Goal: Transaction & Acquisition: Purchase product/service

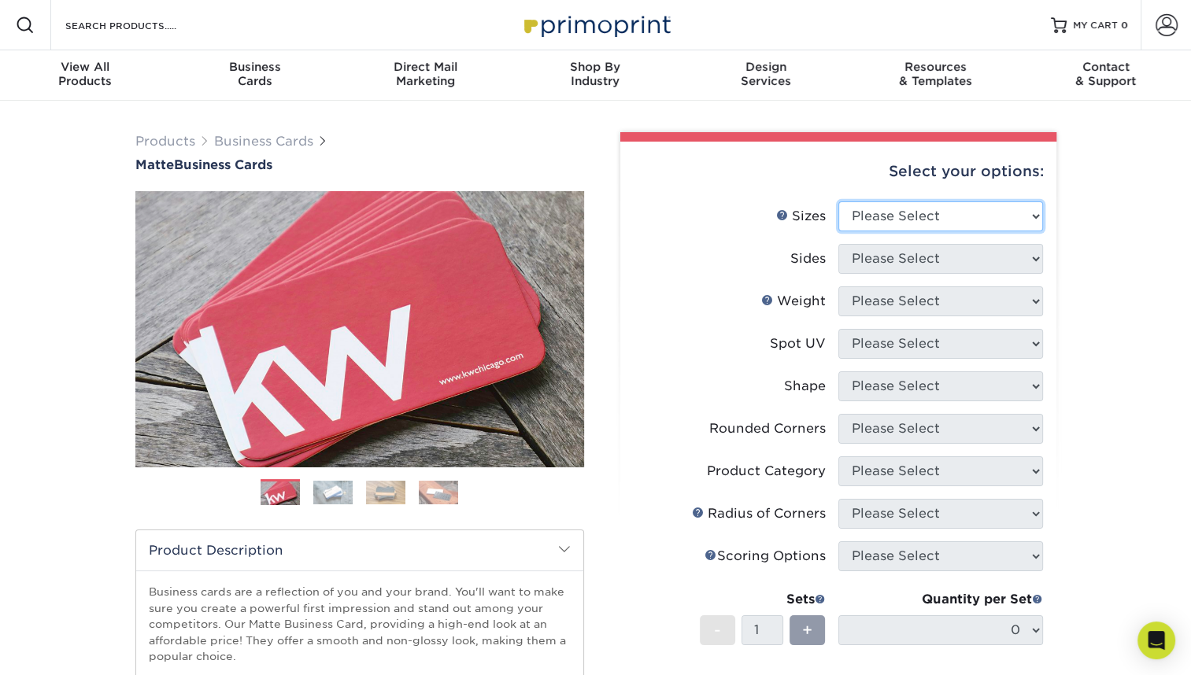
click at [1014, 211] on select "Please Select 1.5" x 3.5" - Mini 1.75" x 3.5" - Mini 2" x 2" - Square 2" x 3" -…" at bounding box center [940, 216] width 205 height 30
select select "2.00x3.50"
click at [838, 201] on select "Please Select 1.5" x 3.5" - Mini 1.75" x 3.5" - Mini 2" x 2" - Square 2" x 3" -…" at bounding box center [940, 216] width 205 height 30
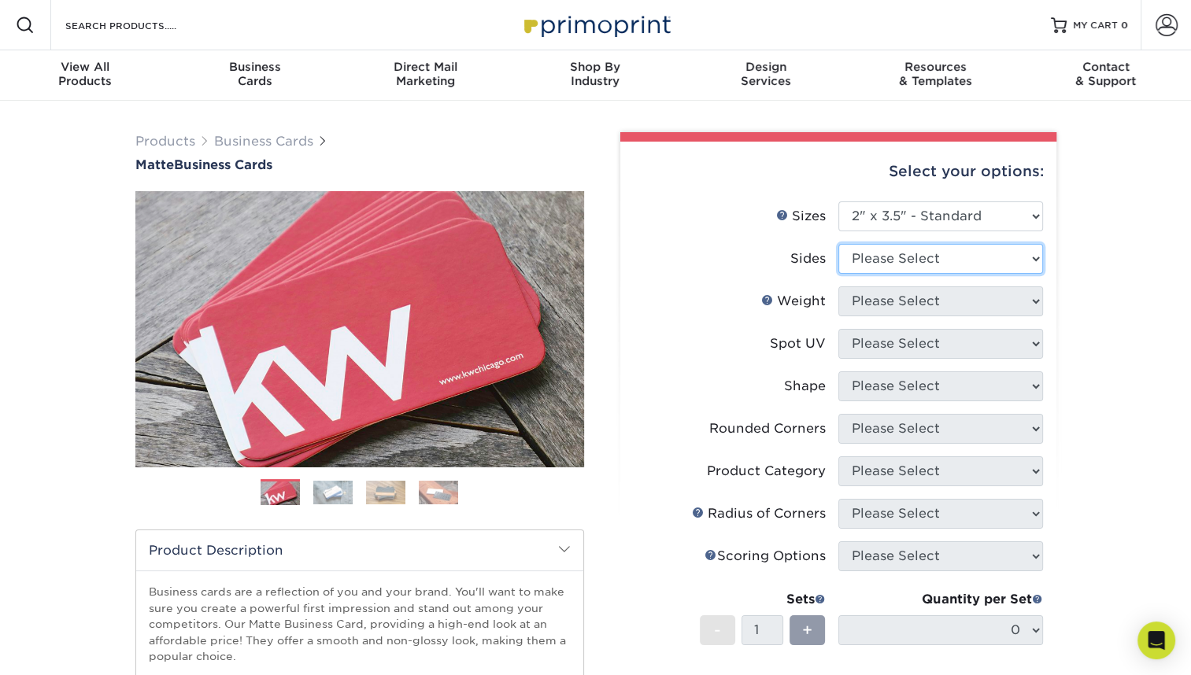
click at [941, 259] on select "Please Select Print Both Sides Print Front Only" at bounding box center [940, 259] width 205 height 30
select select "32d3c223-f82c-492b-b915-ba065a00862f"
click at [838, 244] on select "Please Select Print Both Sides Print Front Only" at bounding box center [940, 259] width 205 height 30
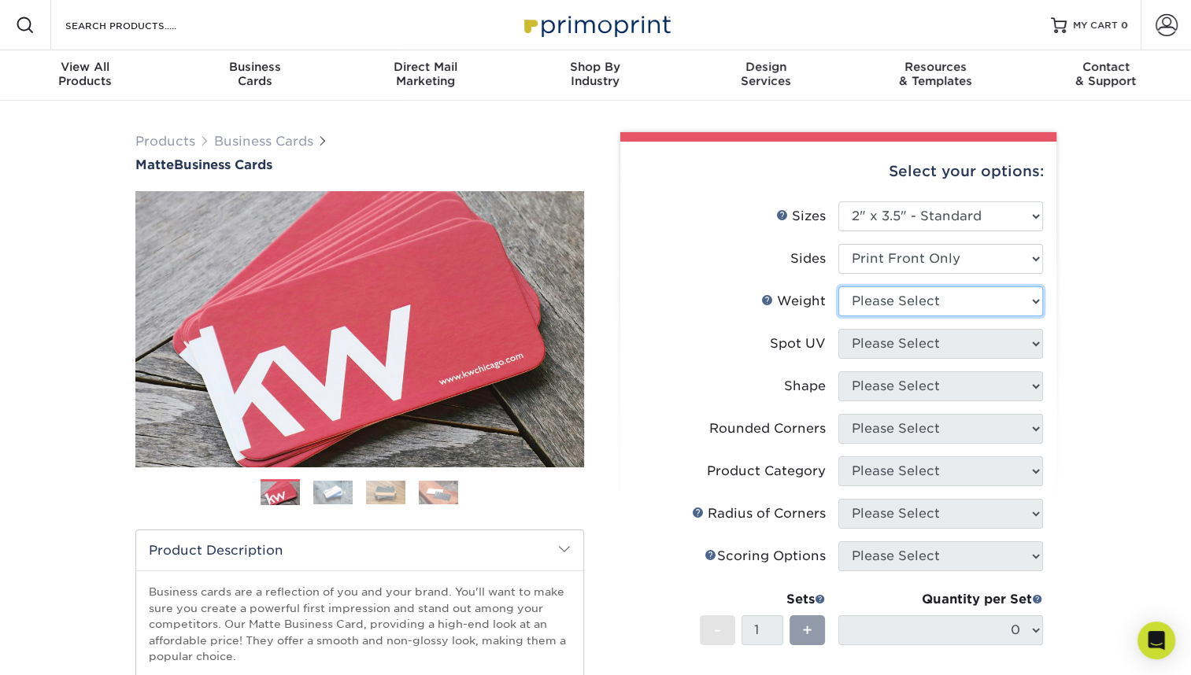
click at [929, 304] on select "Please Select 16PT 14PT" at bounding box center [940, 301] width 205 height 30
select select "16PT"
click at [838, 286] on select "Please Select 16PT 14PT" at bounding box center [940, 301] width 205 height 30
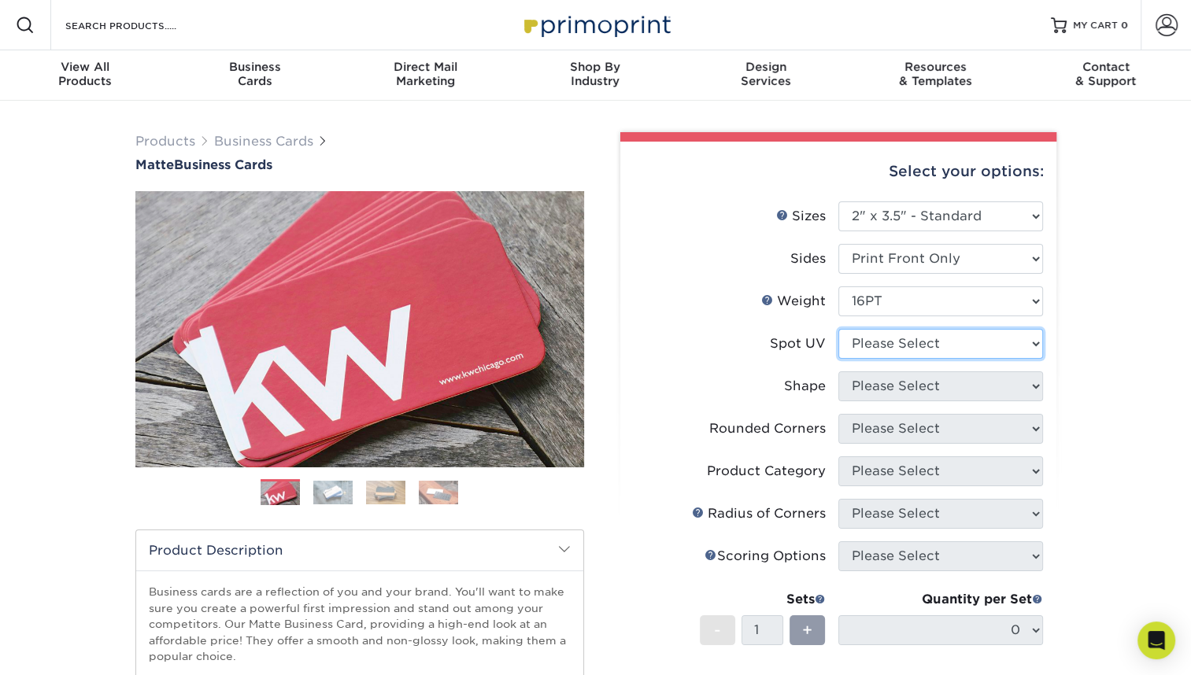
click at [903, 337] on select "Please Select No Spot UV Front Only" at bounding box center [940, 344] width 205 height 30
select select "1"
click at [838, 329] on select "Please Select No Spot UV Front Only" at bounding box center [940, 344] width 205 height 30
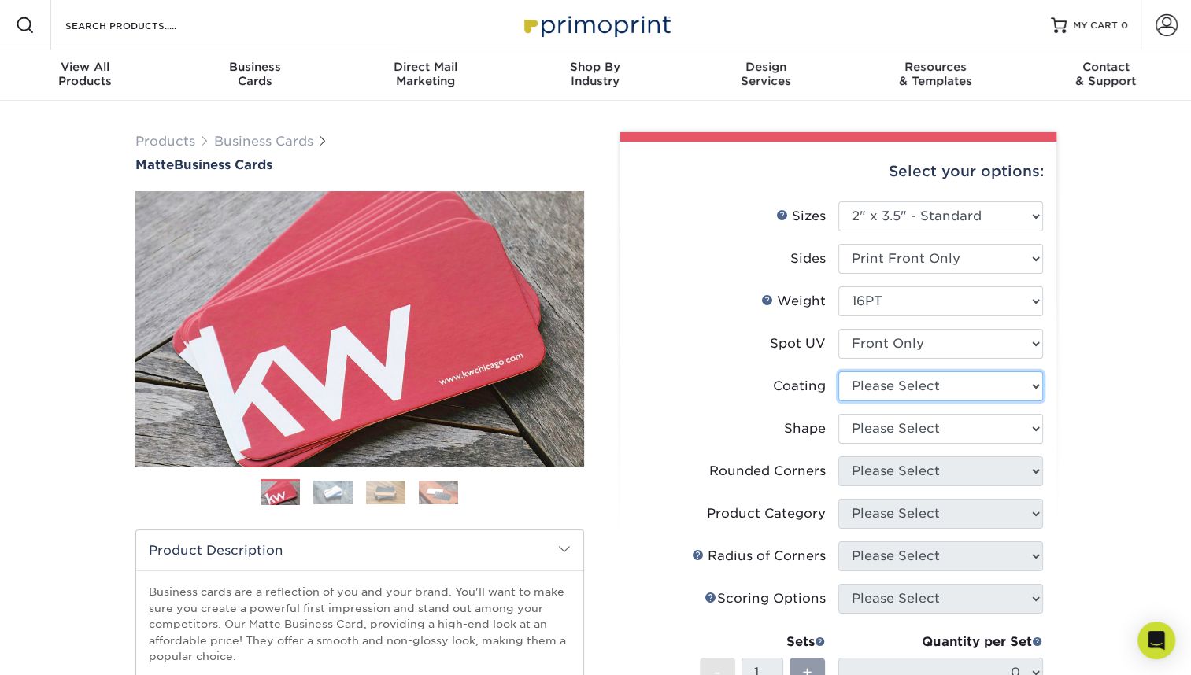
click at [944, 392] on select at bounding box center [940, 386] width 205 height 30
select select "121bb7b5-3b4d-429f-bd8d-bbf80e953313"
click at [838, 371] on select at bounding box center [940, 386] width 205 height 30
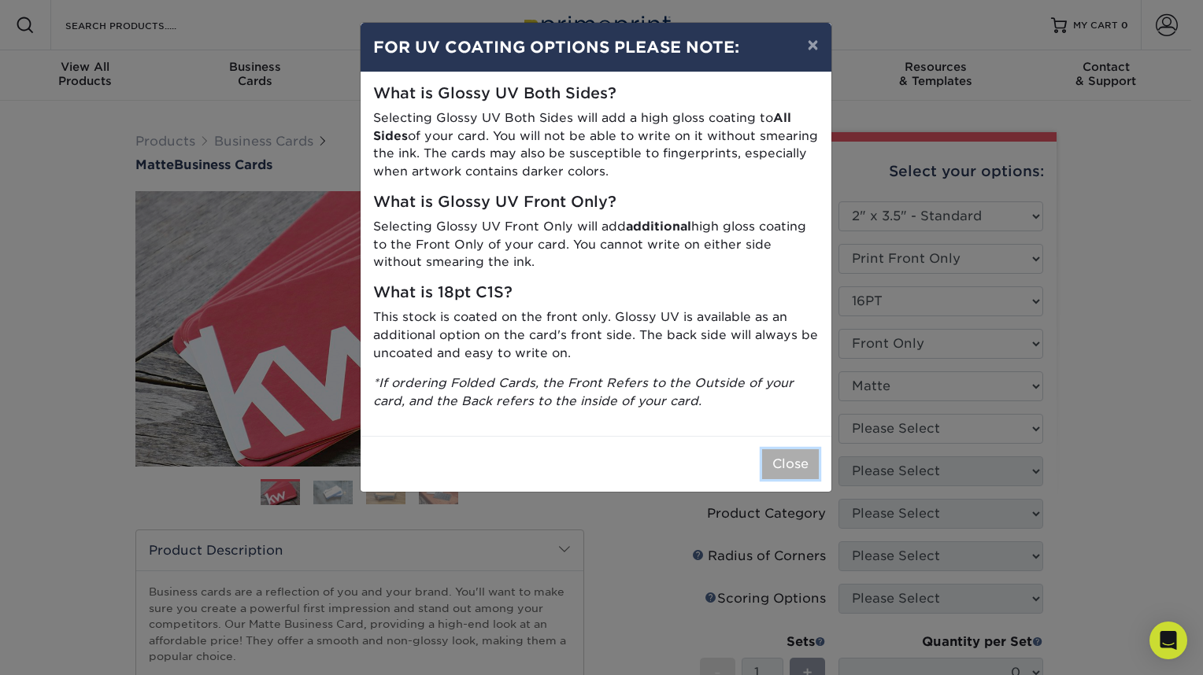
click at [790, 458] on button "Close" at bounding box center [790, 464] width 57 height 30
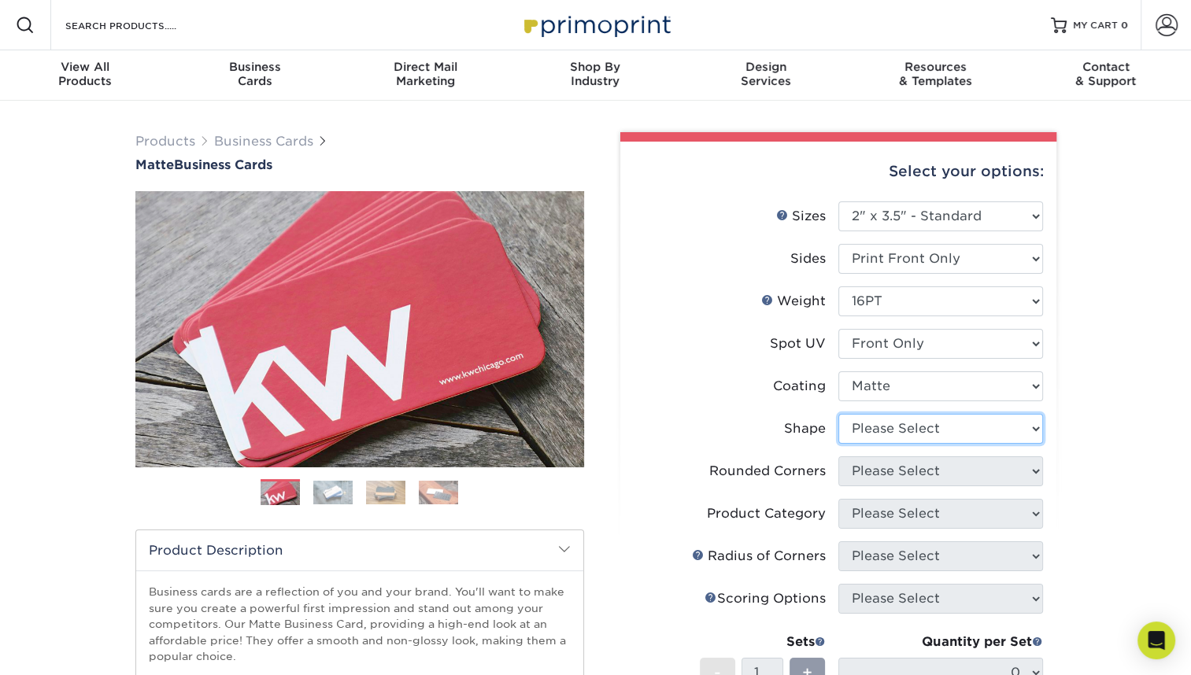
click at [949, 439] on select "Please Select Standard" at bounding box center [940, 429] width 205 height 30
select select "standard"
click at [838, 414] on select "Please Select Standard" at bounding box center [940, 429] width 205 height 30
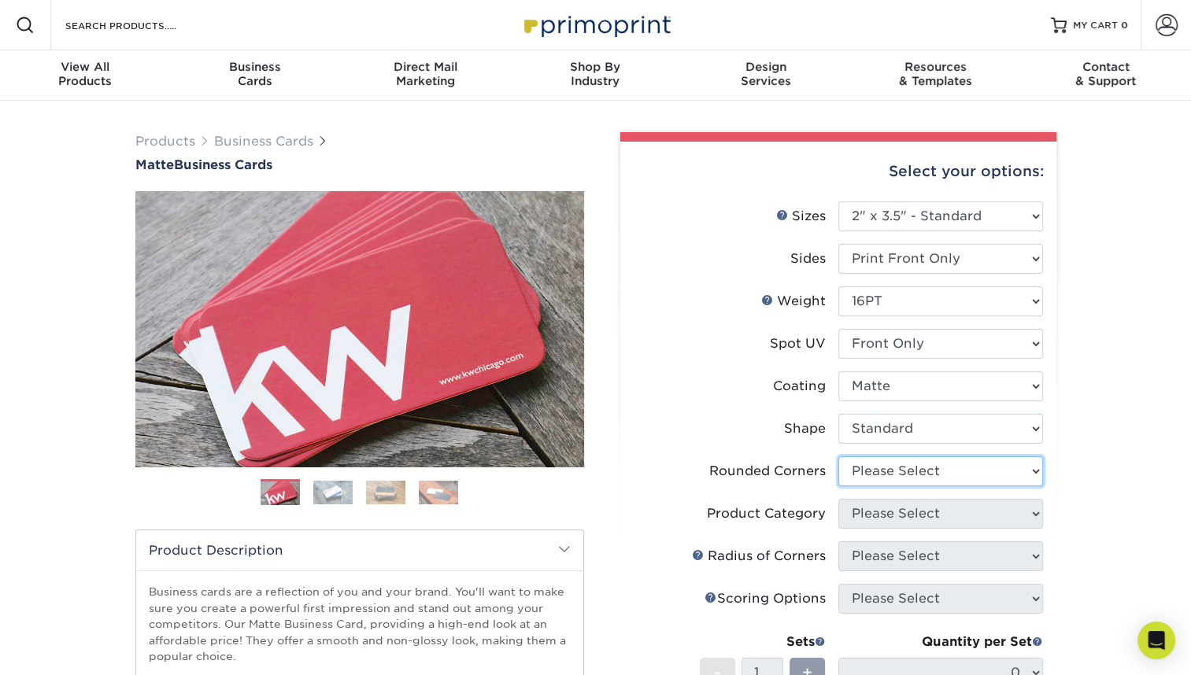
click at [923, 476] on select "Please Select Yes - Round 2 Corners Yes - Round 4 Corners No" at bounding box center [940, 471] width 205 height 30
select select "7672df9e-0e0a-464d-8e1f-920c575e4da3"
click at [838, 456] on select "Please Select Yes - Round 2 Corners Yes - Round 4 Corners No" at bounding box center [940, 471] width 205 height 30
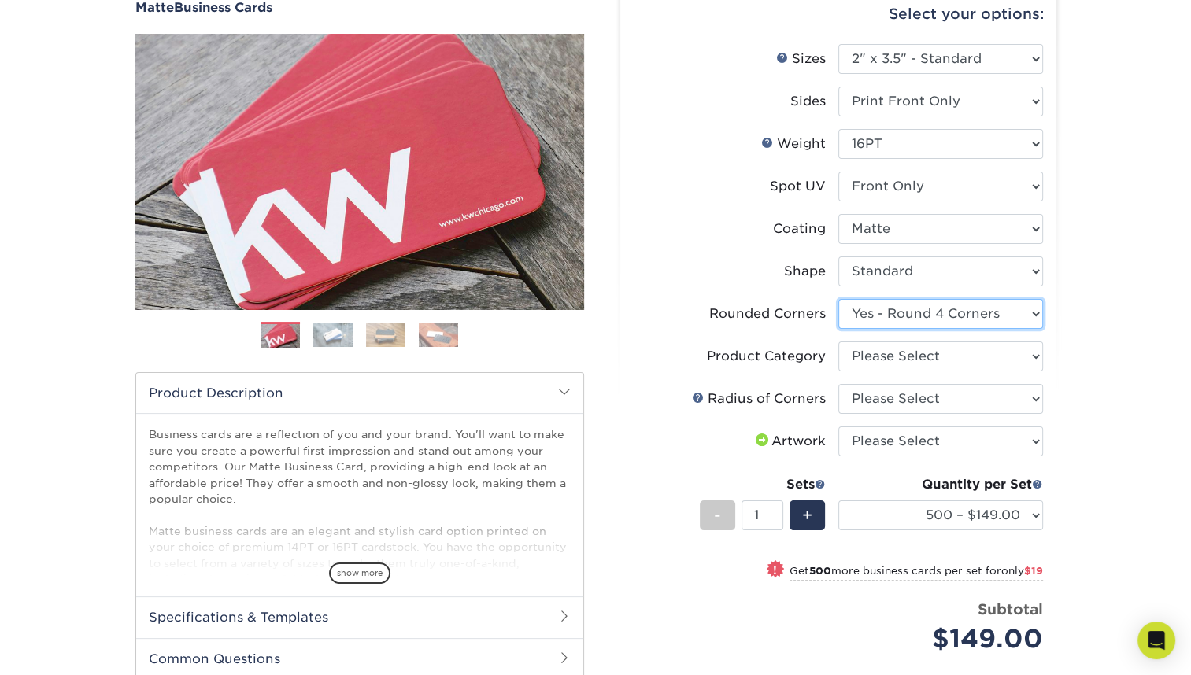
scroll to position [236, 0]
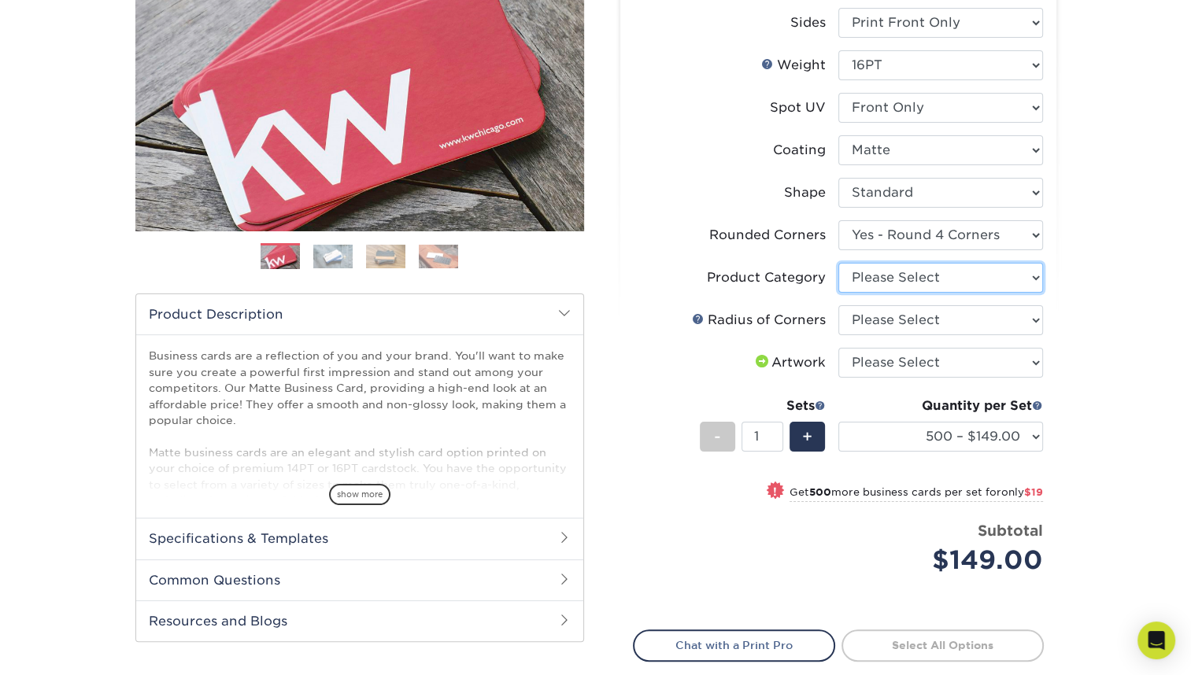
click at [929, 283] on select "Please Select Business Cards" at bounding box center [940, 278] width 205 height 30
select select "3b5148f1-0588-4f88-a218-97bcfdce65c1"
click at [838, 263] on select "Please Select Business Cards" at bounding box center [940, 278] width 205 height 30
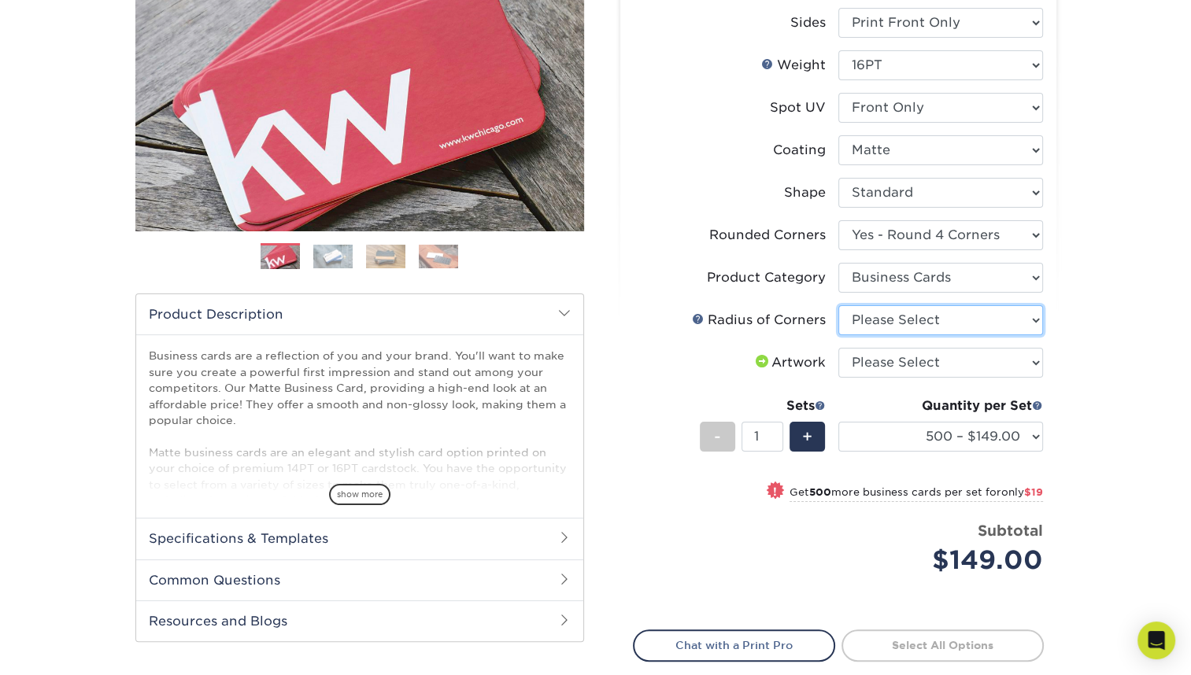
click at [929, 320] on select "Please Select Rounded 1/8" Rounded 1/4"" at bounding box center [940, 320] width 205 height 30
select select "589680c7-ee9a-431b-9d12-d7aeb1386a97"
click at [838, 305] on select "Please Select Rounded 1/8" Rounded 1/4"" at bounding box center [940, 320] width 205 height 30
click at [972, 368] on select "Please Select I will upload files I need a design - $100" at bounding box center [940, 363] width 205 height 30
click at [1081, 364] on div "Products Business Cards Matte Business Cards Previous Next 100 $ 9" at bounding box center [595, 339] width 1191 height 948
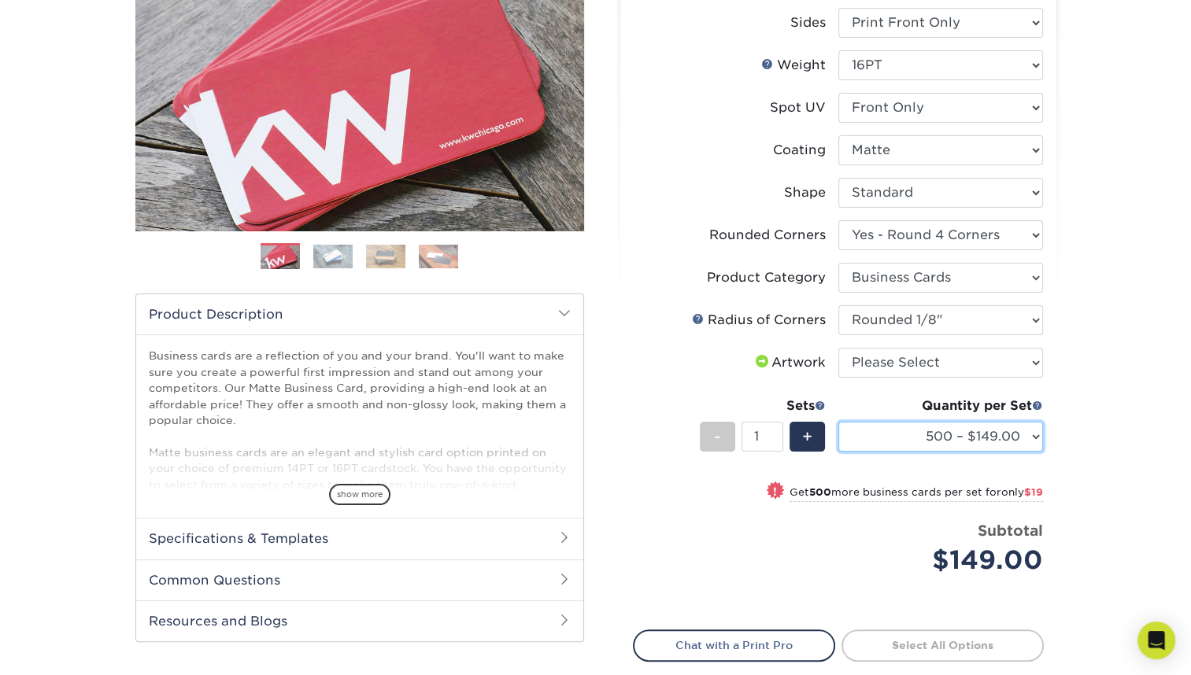
click at [1022, 426] on select "500 – $149.00 1000 – $168.00 2500 – $336.00 5000 – $445.00 10000 – $939.00 1500…" at bounding box center [940, 437] width 205 height 30
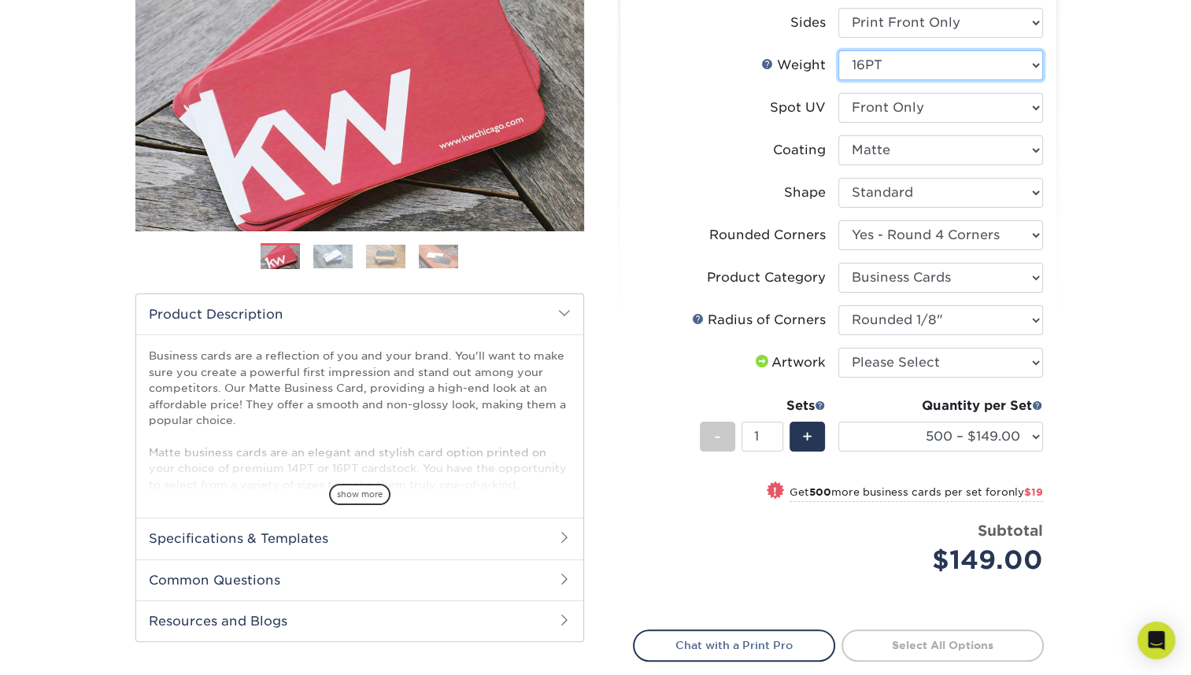
click at [1029, 72] on select "Please Select 16PT 14PT" at bounding box center [940, 65] width 205 height 30
select select "14PT"
click at [838, 50] on select "Please Select 16PT 14PT" at bounding box center [940, 65] width 205 height 30
select select "-1"
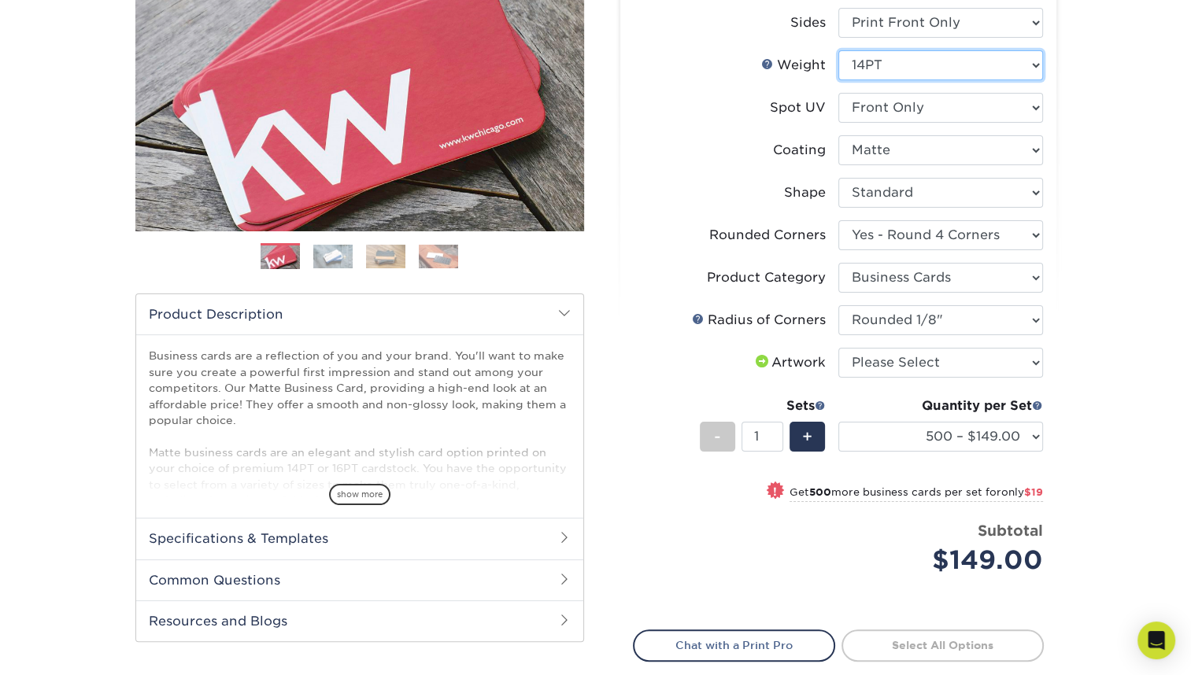
select select "-1"
select select
select select "-1"
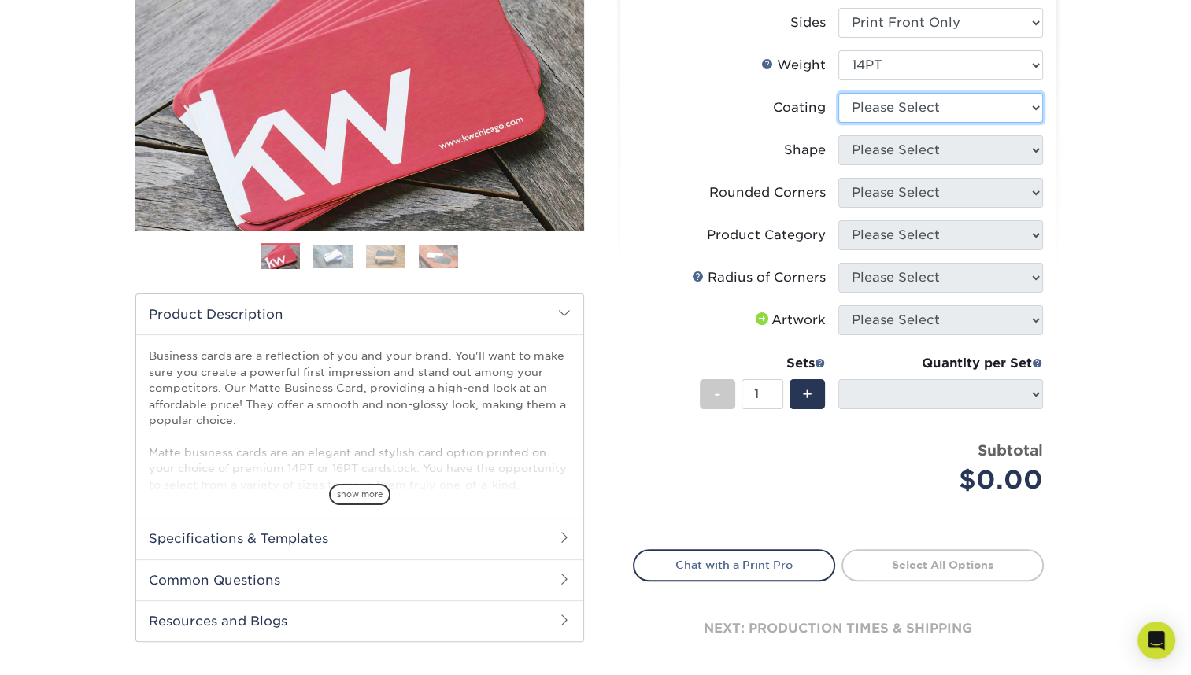
click at [1023, 111] on select at bounding box center [940, 108] width 205 height 30
select select "121bb7b5-3b4d-429f-bd8d-bbf80e953313"
click at [838, 93] on select at bounding box center [940, 108] width 205 height 30
select select
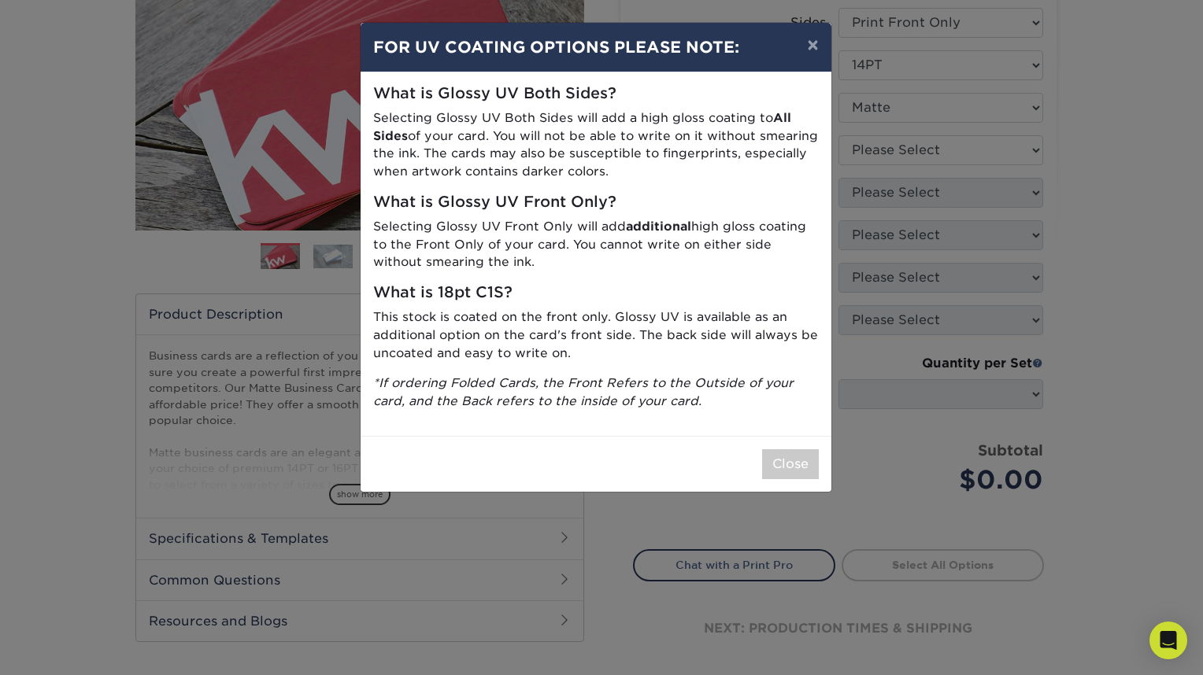
click at [760, 371] on div "What is Glossy UV Both Sides? Selecting Glossy UV Both Sides will add a high gl…" at bounding box center [595, 254] width 471 height 364
click at [784, 473] on button "Close" at bounding box center [790, 464] width 57 height 30
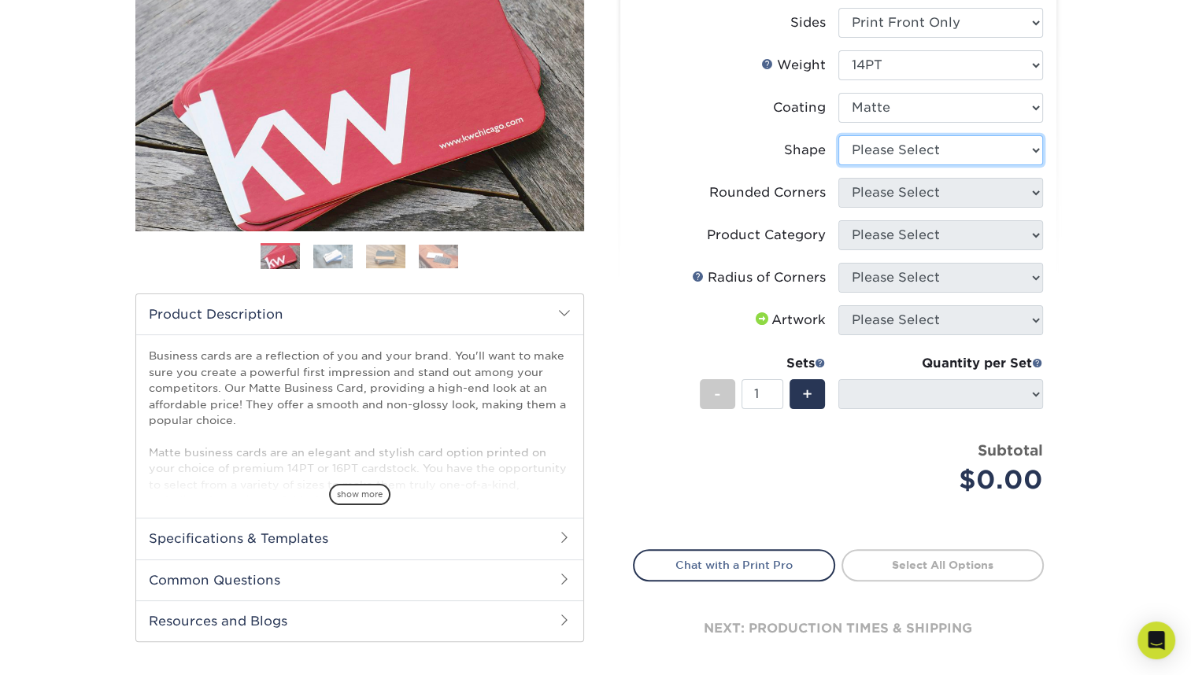
click at [952, 153] on select "Please Select Standard" at bounding box center [940, 150] width 205 height 30
select select "standard"
click at [838, 135] on select "Please Select Standard" at bounding box center [940, 150] width 205 height 30
select select
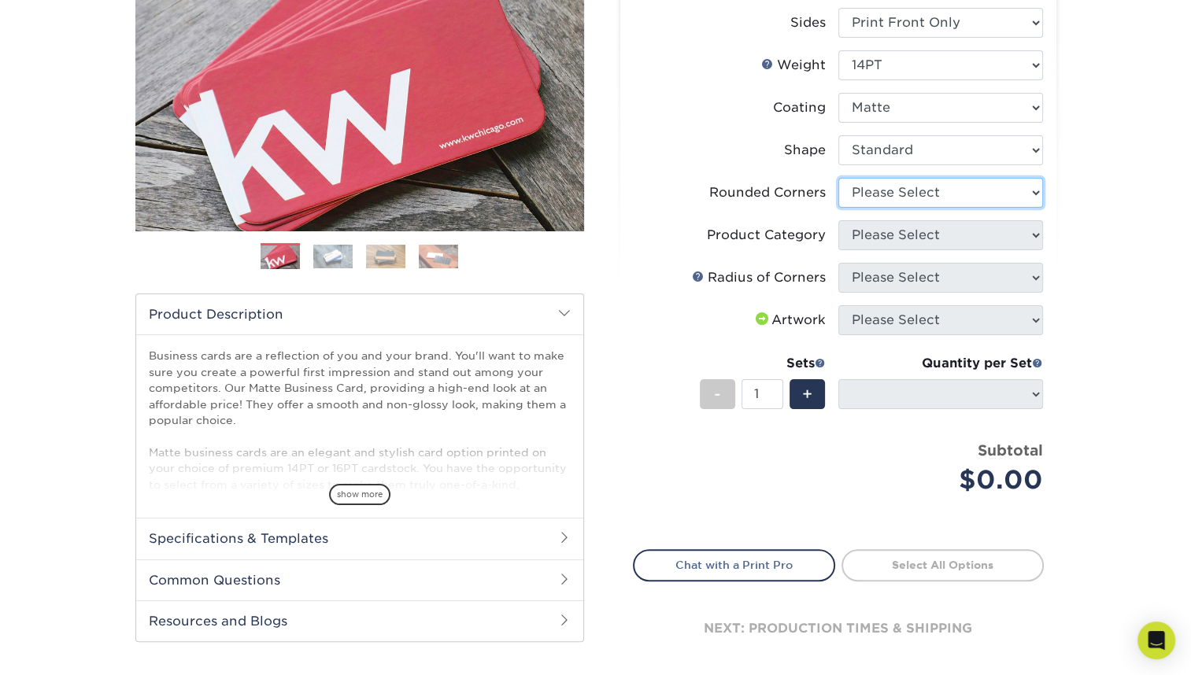
click at [929, 189] on select "Please Select Yes - Round 2 Corners Yes - Round 4 Corners No" at bounding box center [940, 193] width 205 height 30
select select "7672df9e-0e0a-464d-8e1f-920c575e4da3"
click at [838, 178] on select "Please Select Yes - Round 2 Corners Yes - Round 4 Corners No" at bounding box center [940, 193] width 205 height 30
select select "-1"
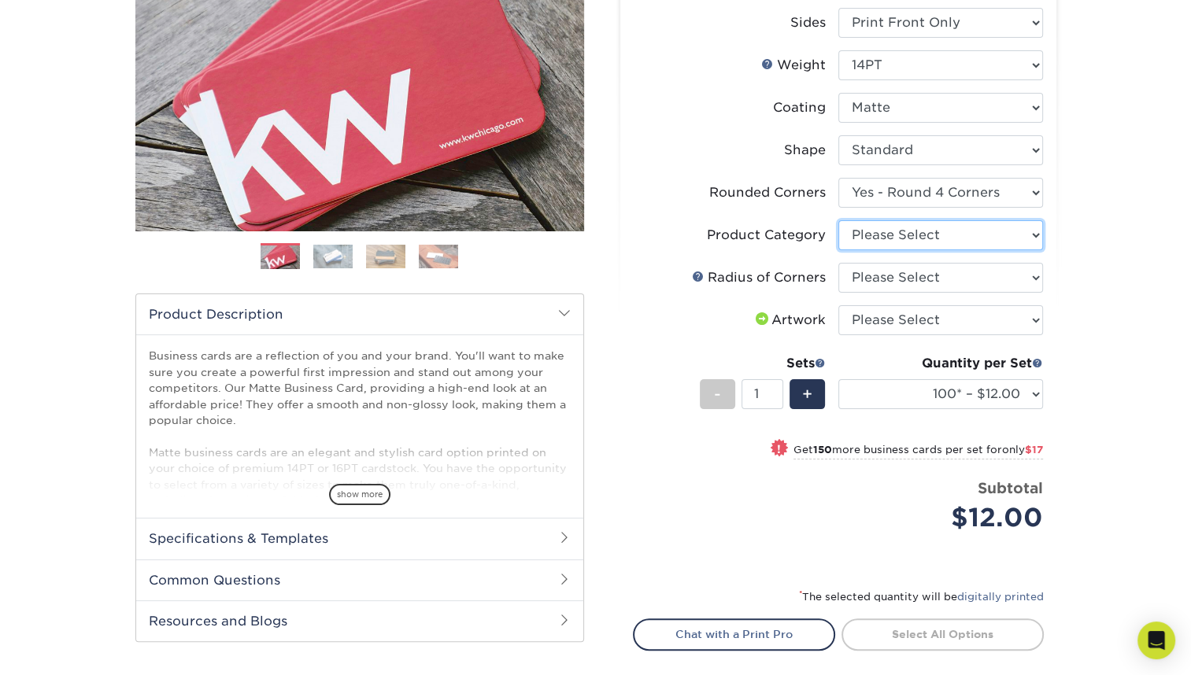
click at [920, 237] on select "Please Select Business Cards" at bounding box center [940, 235] width 205 height 30
select select "3b5148f1-0588-4f88-a218-97bcfdce65c1"
click at [838, 220] on select "Please Select Business Cards" at bounding box center [940, 235] width 205 height 30
click at [915, 277] on select "Please Select Rounded 1/8" Rounded 1/4"" at bounding box center [940, 278] width 205 height 30
select select "479fbfe7-6a0c-4895-8c9a-81739b7486c9"
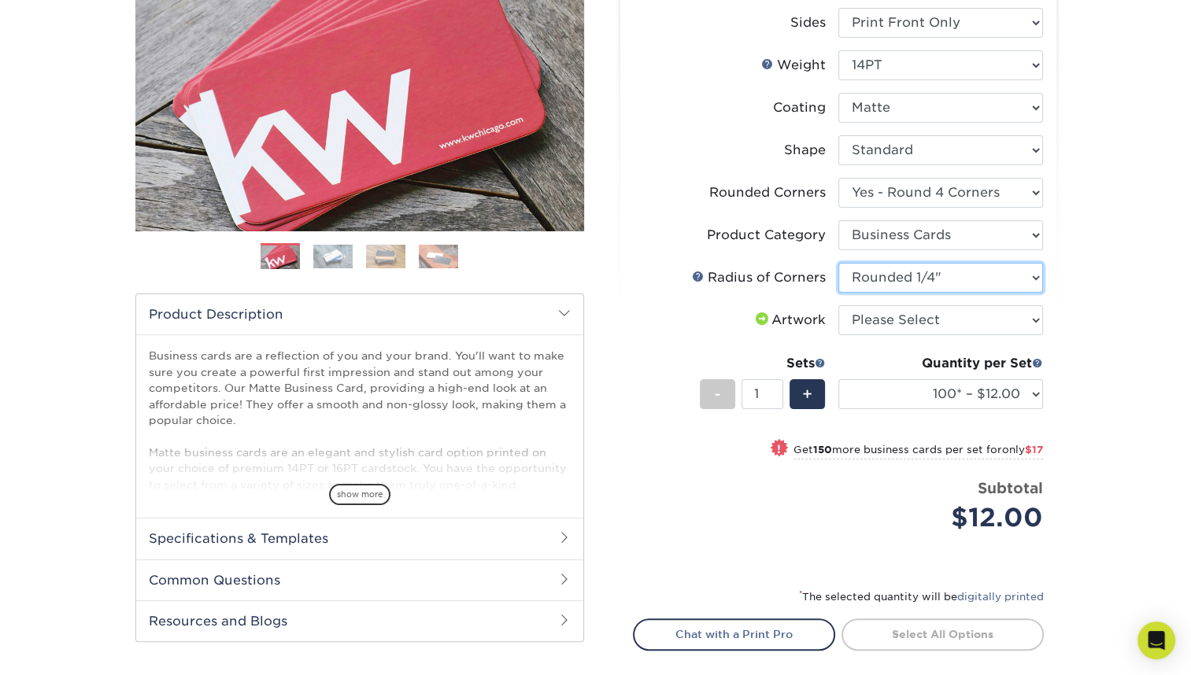
click at [838, 263] on select "Please Select Rounded 1/8" Rounded 1/4"" at bounding box center [940, 278] width 205 height 30
click at [1034, 399] on select "100* – $12.00 250* – $29.00 500 – $57.00 1000 – $70.00 2500 – $120.00 5000 – $1…" at bounding box center [940, 394] width 205 height 30
click at [838, 379] on select "100* – $12.00 250* – $29.00 500 – $57.00 1000 – $70.00 2500 – $120.00 5000 – $1…" at bounding box center [940, 394] width 205 height 30
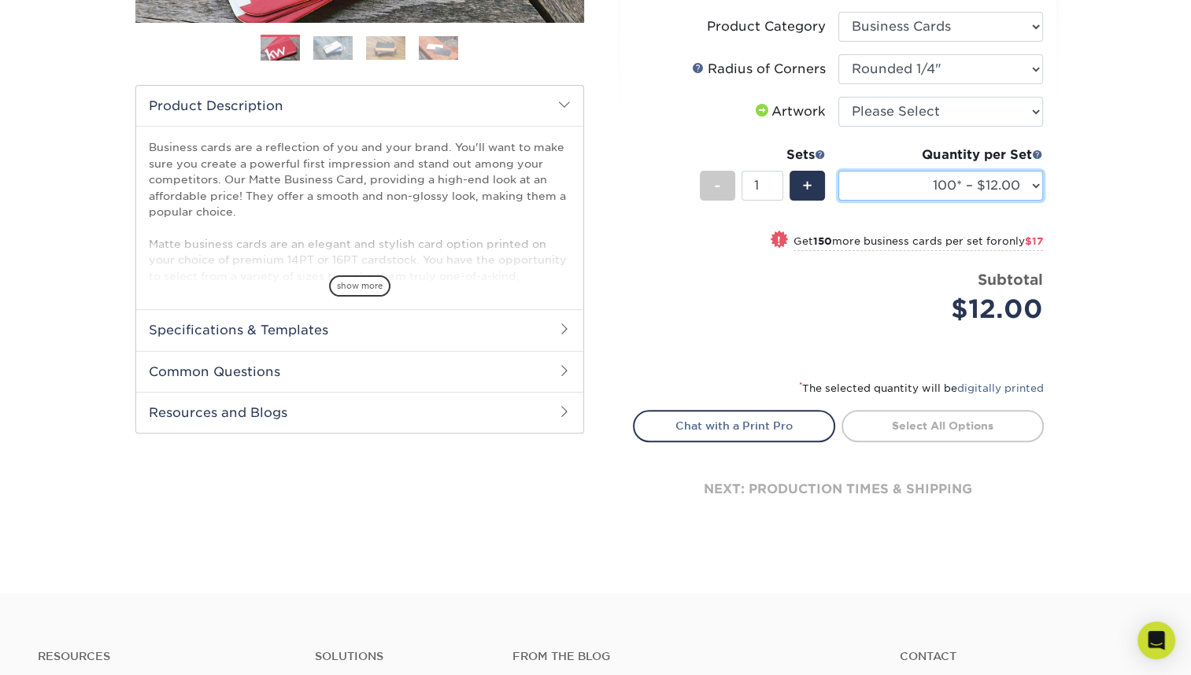
scroll to position [472, 0]
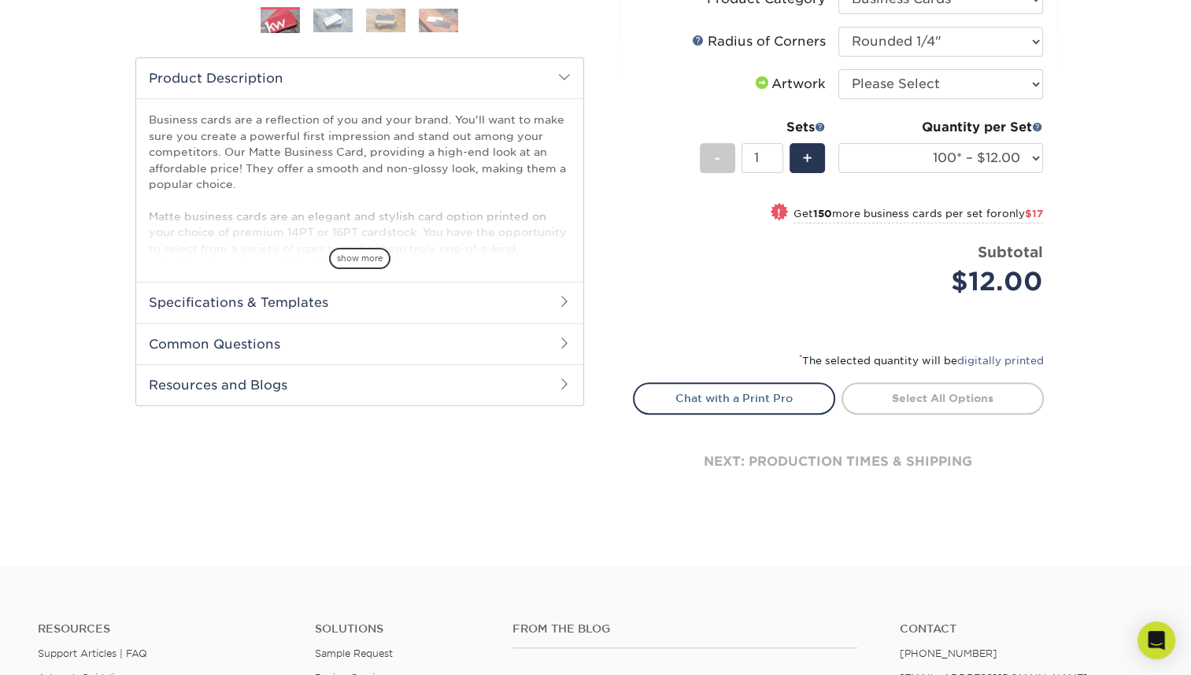
click at [419, 309] on h2 "Specifications & Templates" at bounding box center [359, 302] width 447 height 41
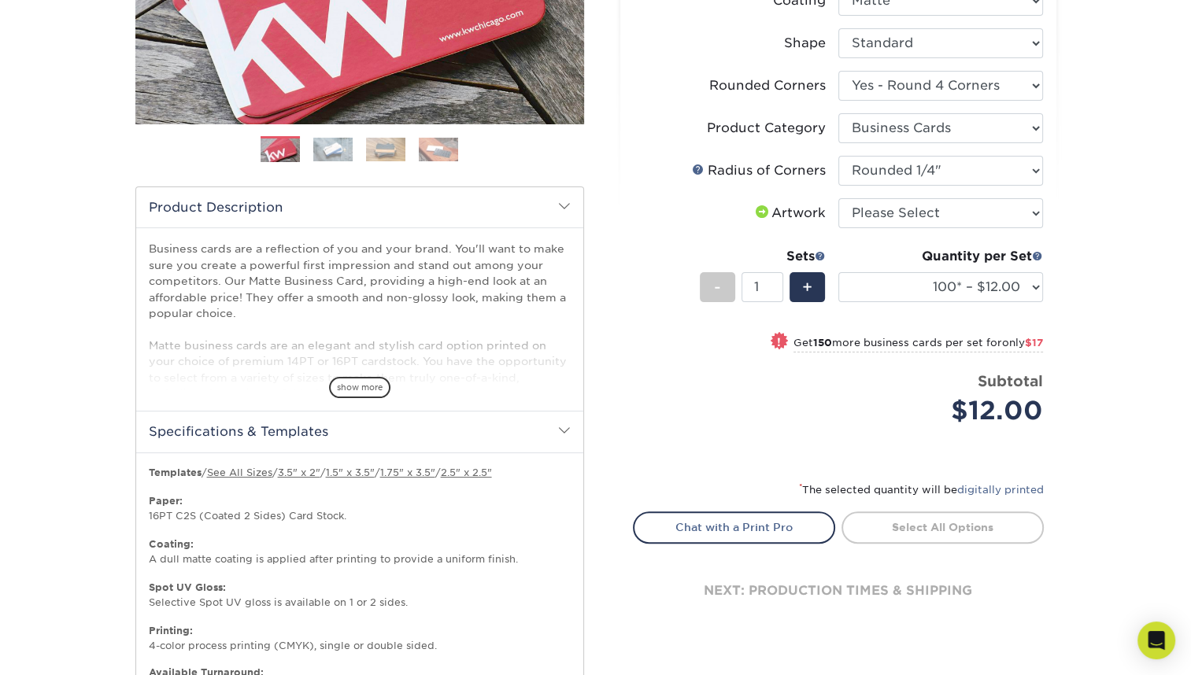
scroll to position [315, 0]
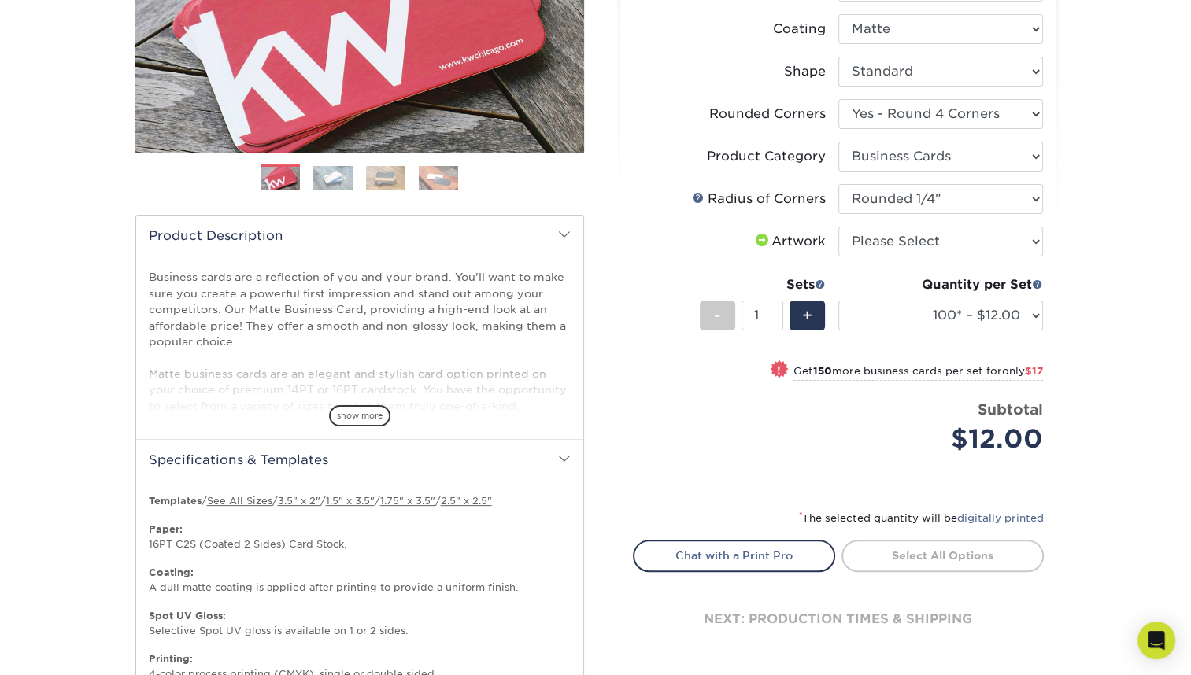
click at [345, 181] on img at bounding box center [332, 178] width 39 height 24
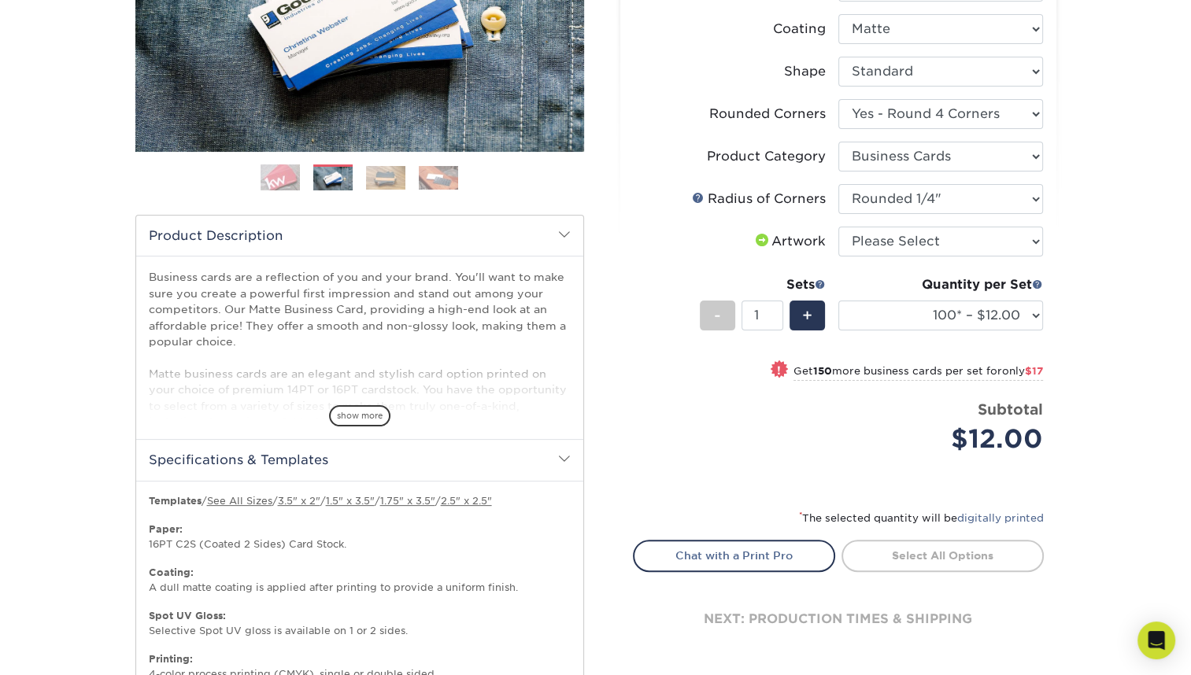
click at [385, 184] on img at bounding box center [385, 178] width 39 height 24
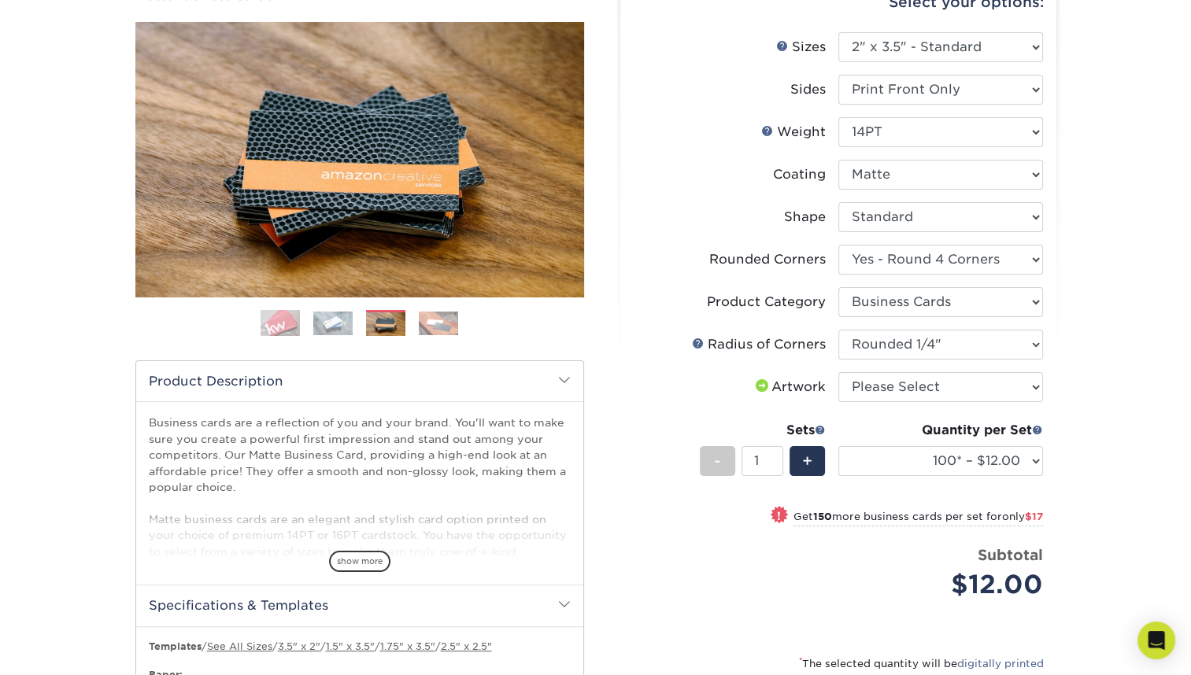
scroll to position [157, 0]
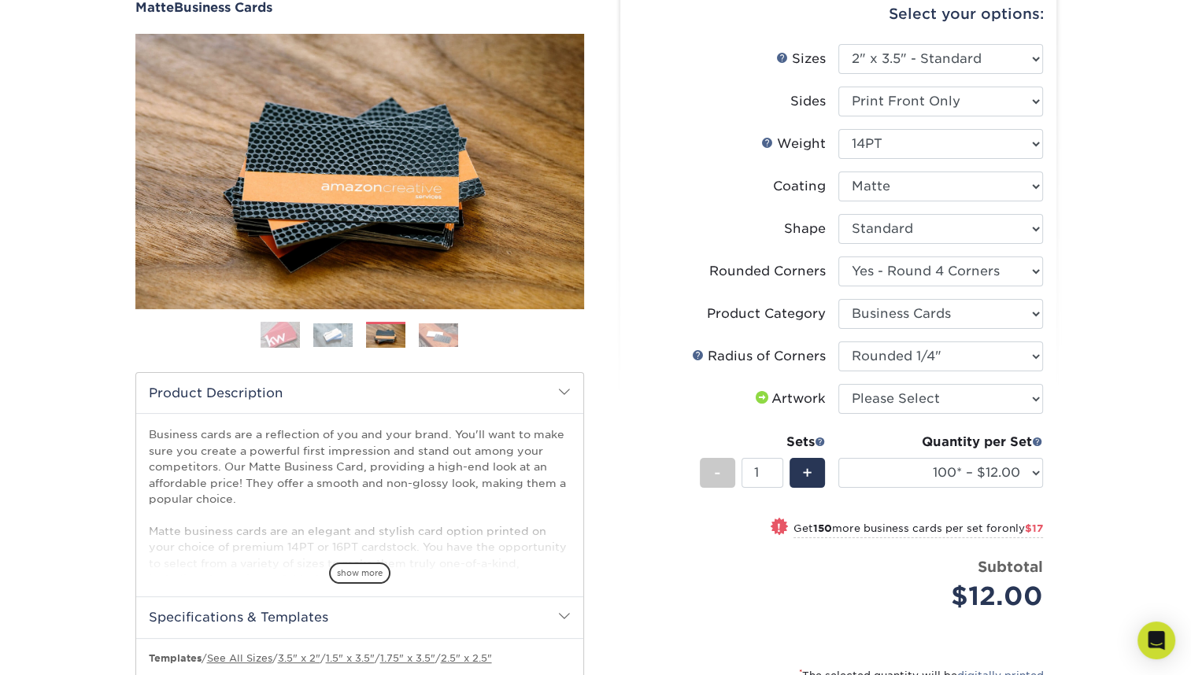
click at [426, 329] on img at bounding box center [438, 335] width 39 height 24
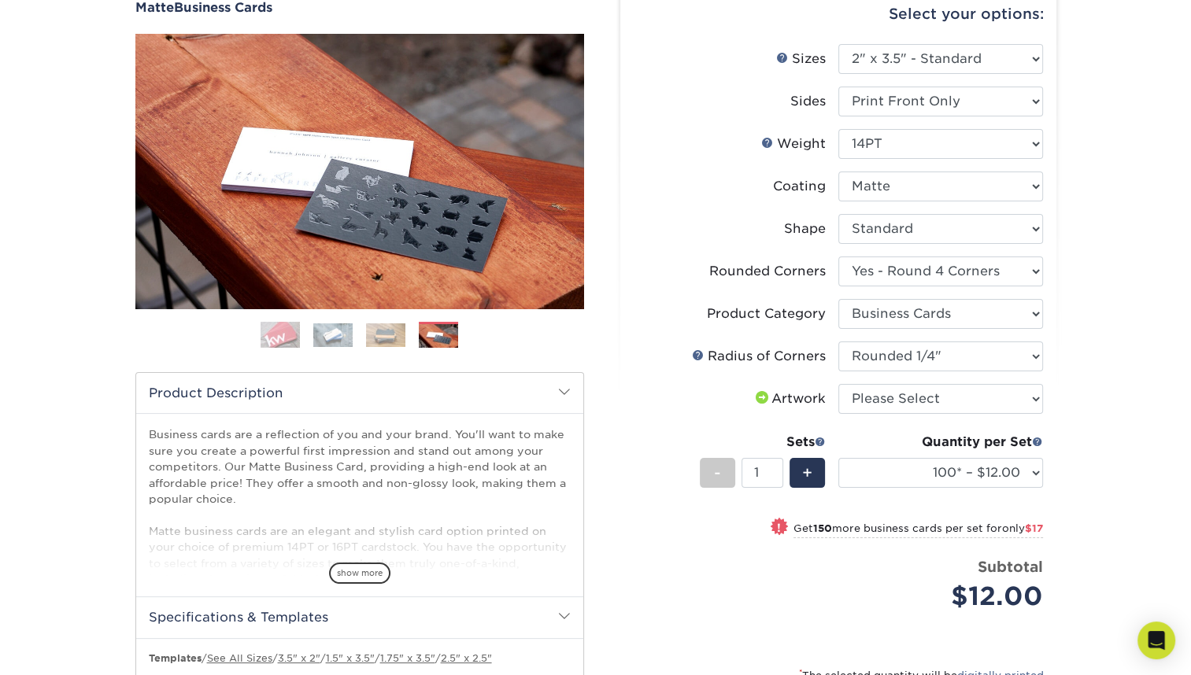
click at [285, 337] on img at bounding box center [279, 335] width 39 height 39
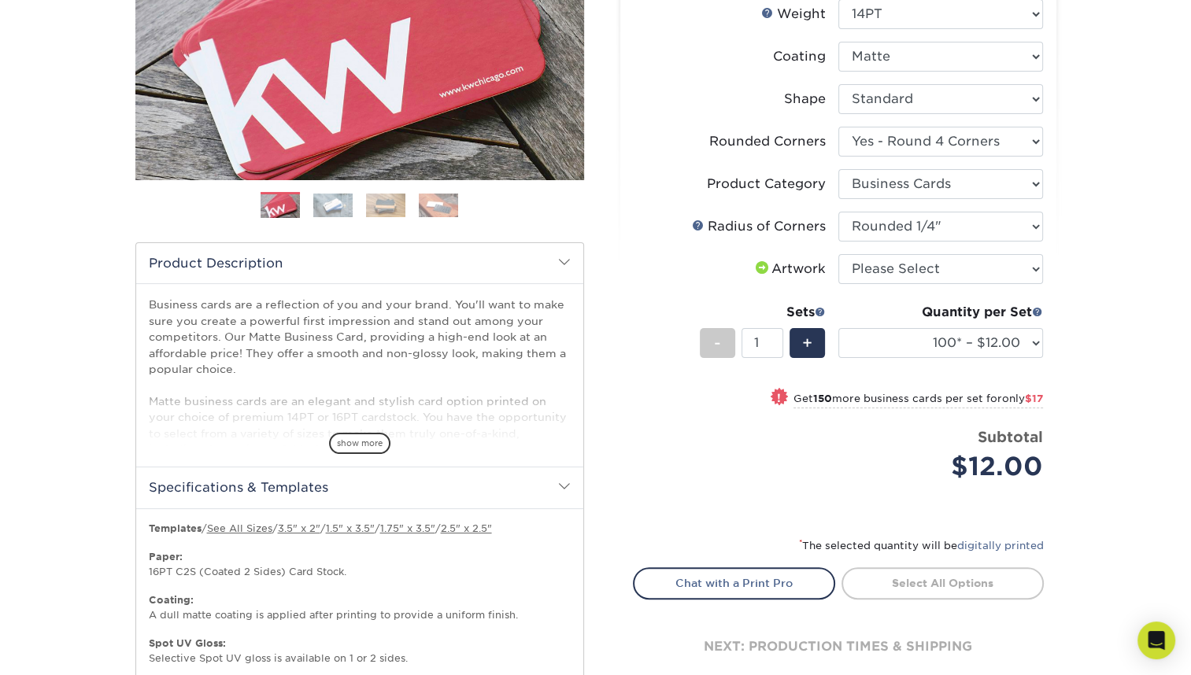
scroll to position [472, 0]
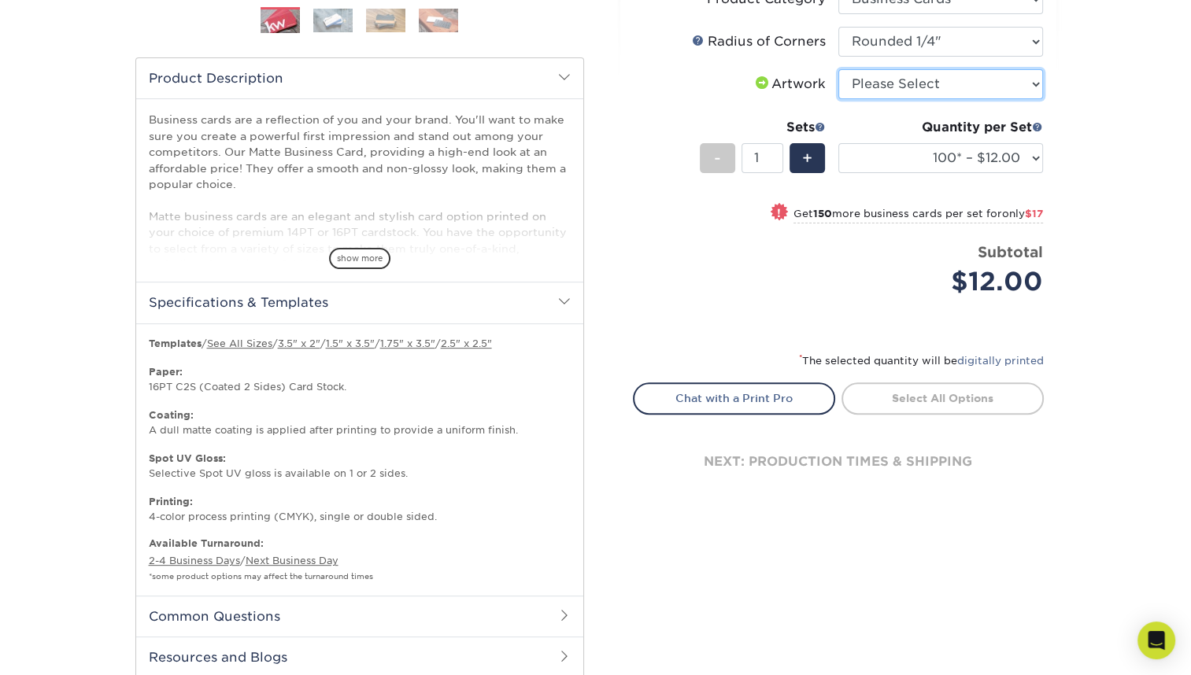
click at [964, 87] on select "Please Select I will upload files I need a design - $100" at bounding box center [940, 84] width 205 height 30
select select "upload"
click at [838, 69] on select "Please Select I will upload files I need a design - $100" at bounding box center [940, 84] width 205 height 30
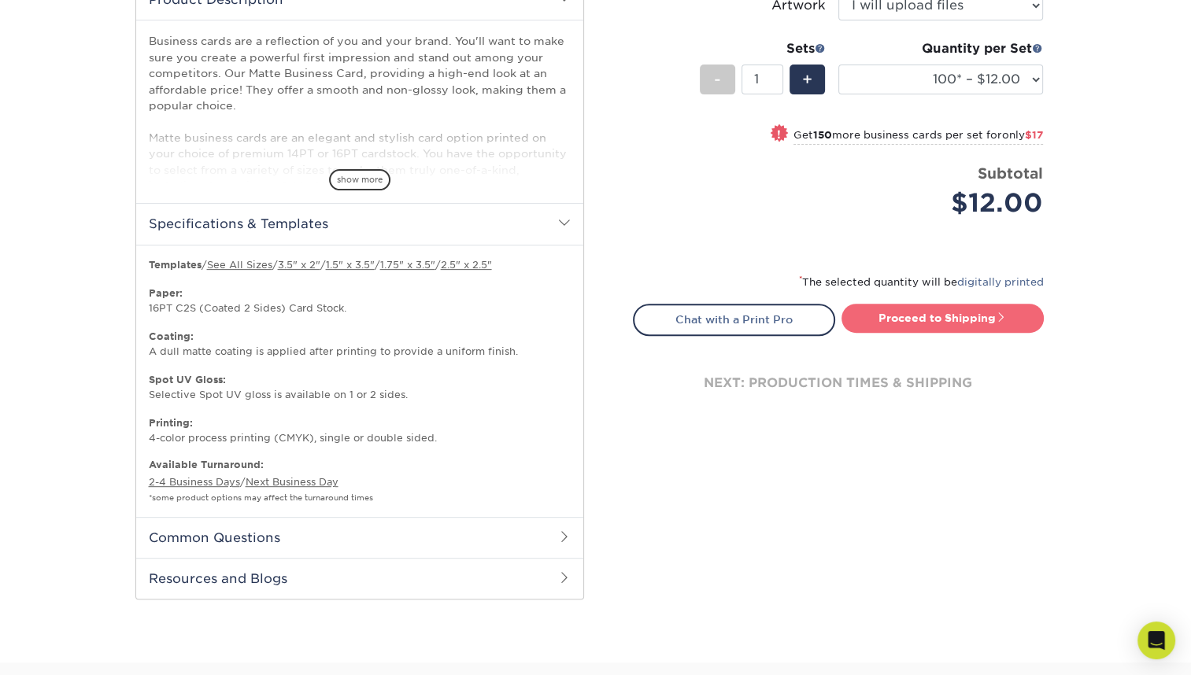
click at [923, 328] on link "Proceed to Shipping" at bounding box center [942, 318] width 202 height 28
type input "Set 1"
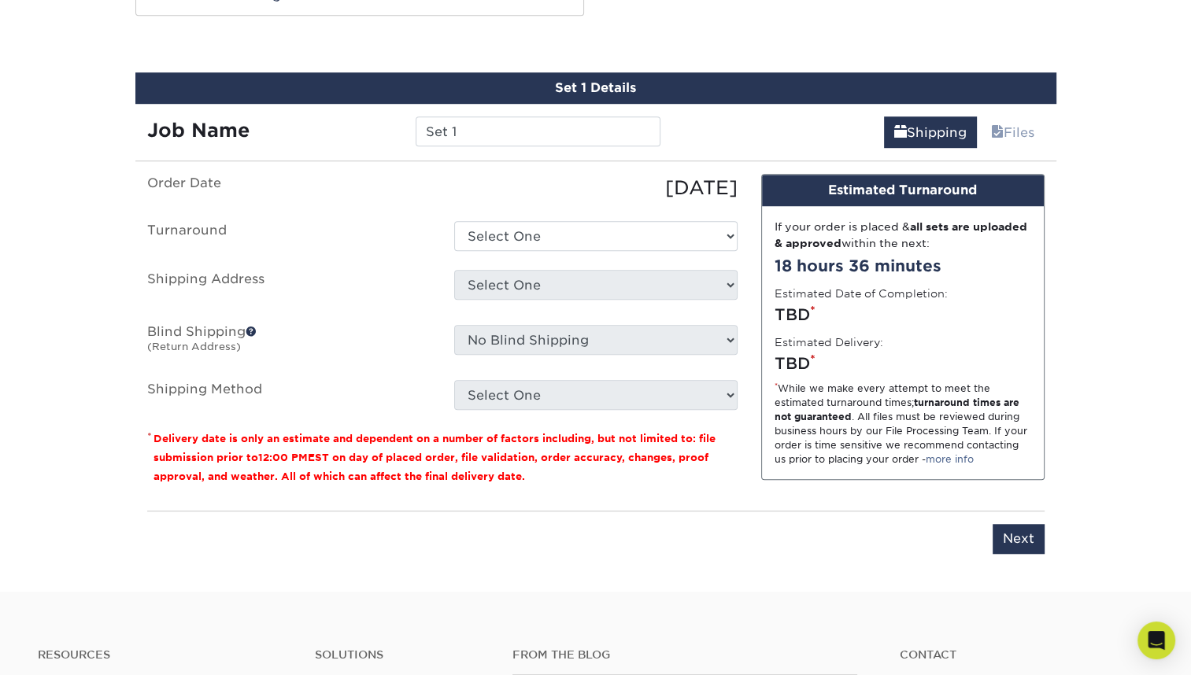
scroll to position [1151, 0]
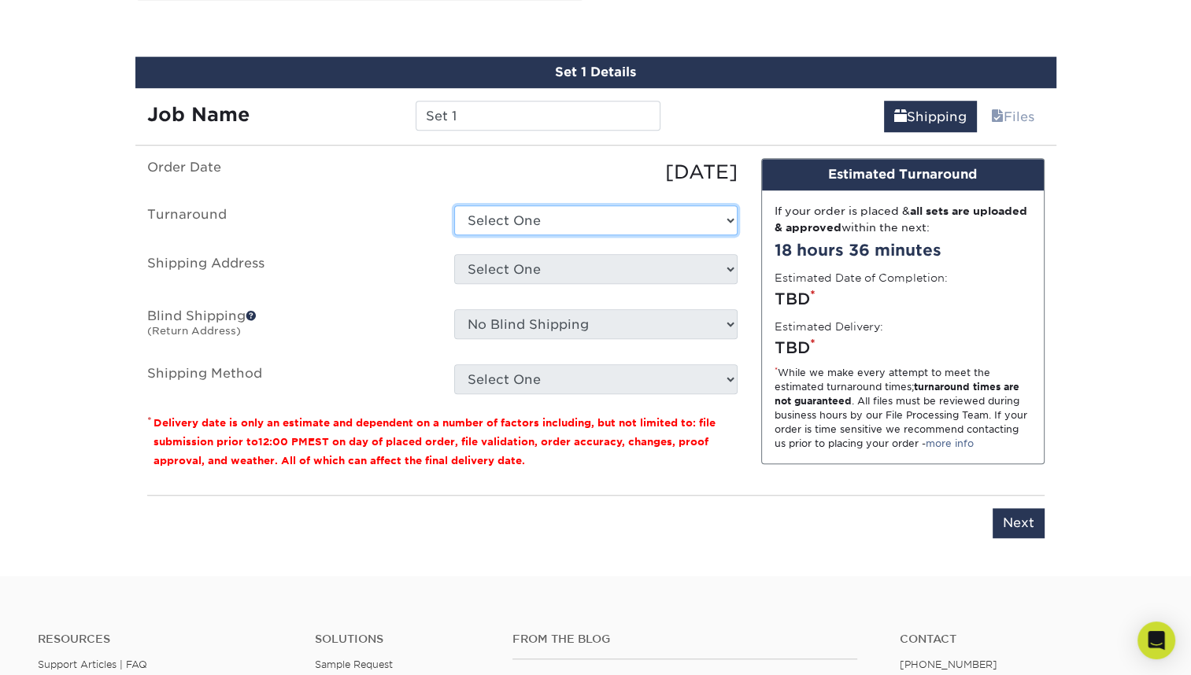
click at [652, 227] on select "Select One 2-4 Business Days 2 Day Next Business Day" at bounding box center [595, 220] width 283 height 30
select select "6a359ee3-b550-4eff-a7a2-45abb3f695d6"
click at [454, 205] on select "Select One 2-4 Business Days 2 Day Next Business Day" at bounding box center [595, 220] width 283 height 30
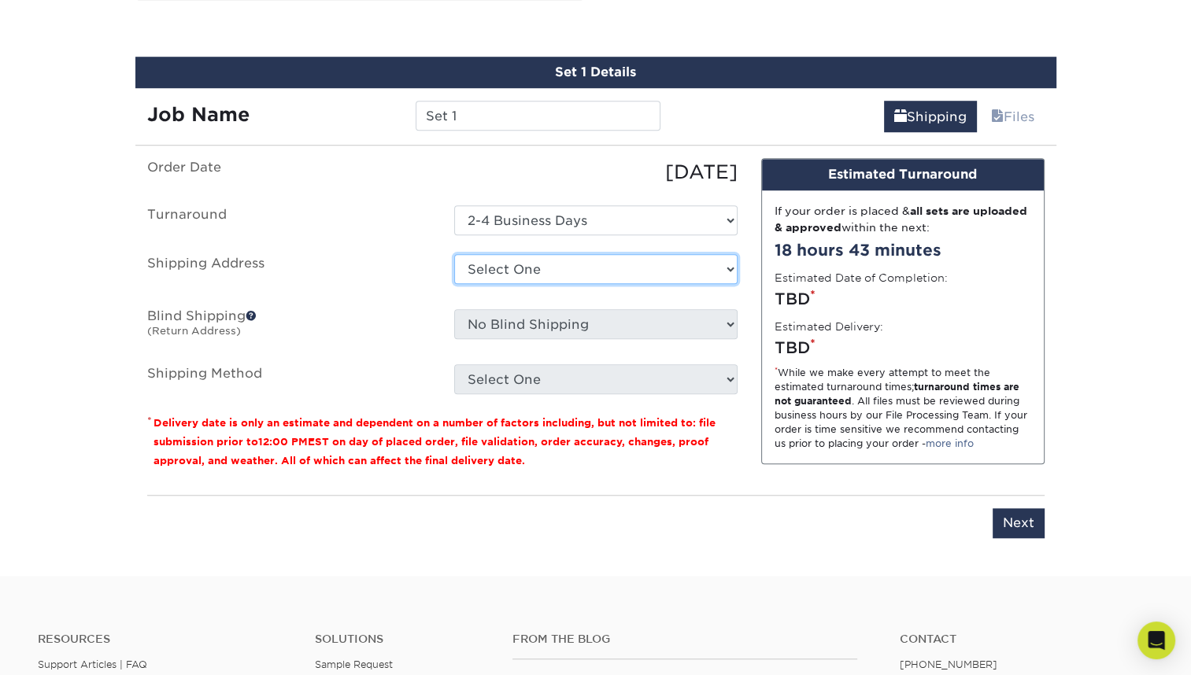
click at [578, 265] on select "Select One + Add New Address - Login" at bounding box center [595, 269] width 283 height 30
click at [573, 268] on select "Select One + Add New Address - Login" at bounding box center [595, 269] width 283 height 30
click at [255, 313] on span at bounding box center [251, 315] width 11 height 11
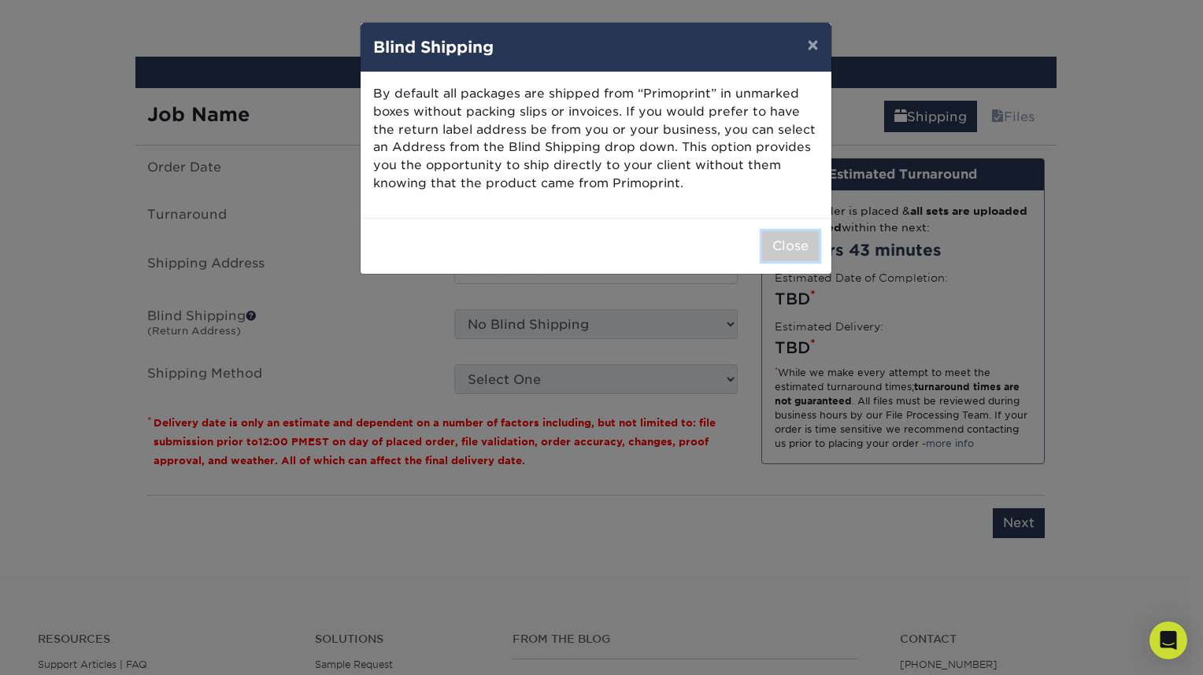
click at [778, 248] on button "Close" at bounding box center [790, 246] width 57 height 30
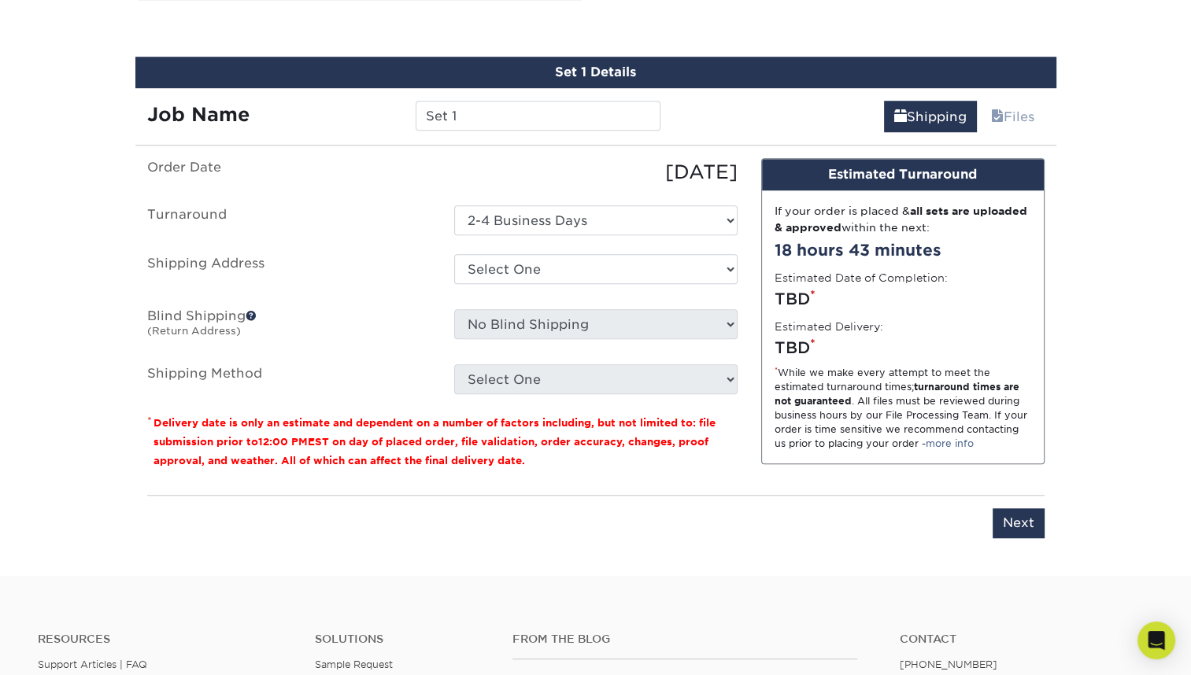
scroll to position [757, 0]
